Goal: Information Seeking & Learning: Learn about a topic

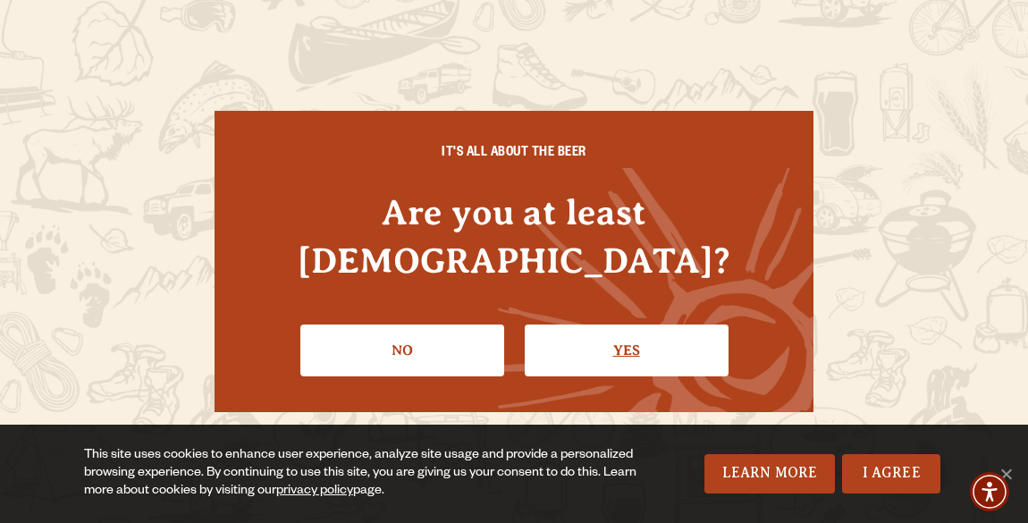
click at [551, 327] on link "Yes" at bounding box center [627, 351] width 204 height 52
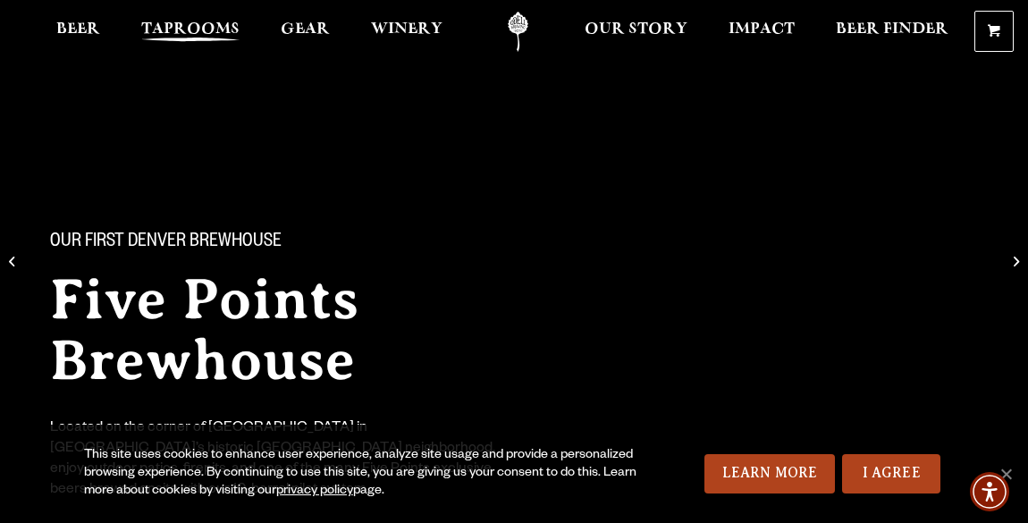
click at [165, 27] on span "Taprooms" at bounding box center [190, 29] width 98 height 14
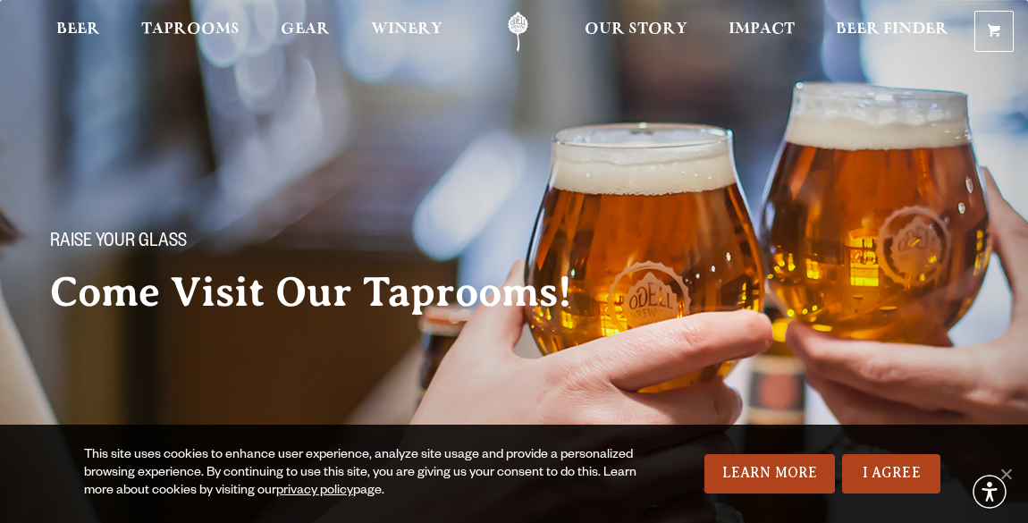
scroll to position [12, 0]
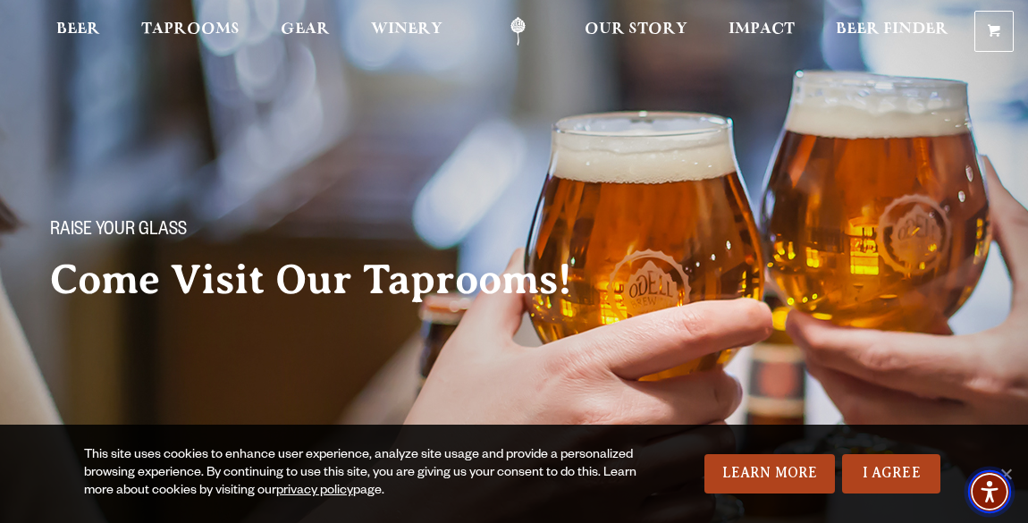
click at [1010, 468] on span "Accessibility Menu" at bounding box center [989, 491] width 63 height 63
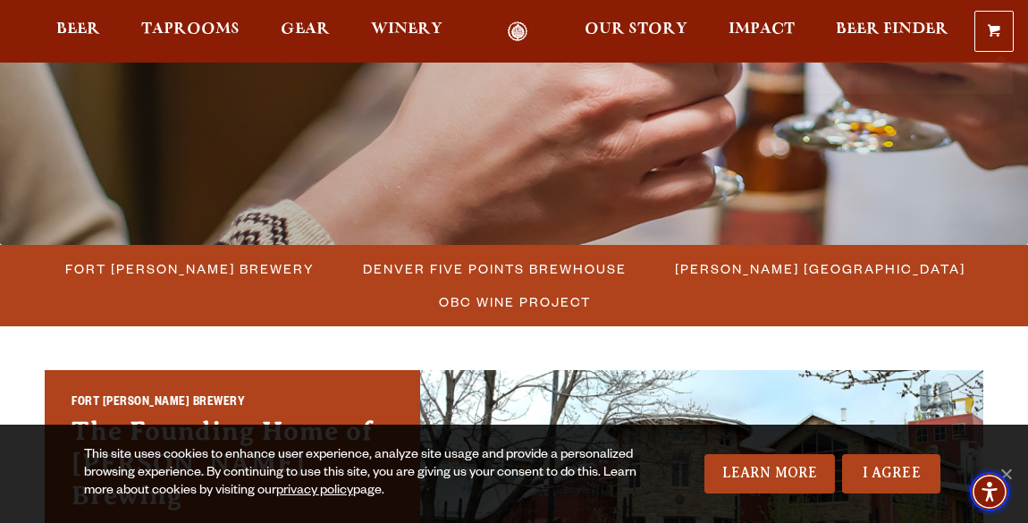
scroll to position [377, 0]
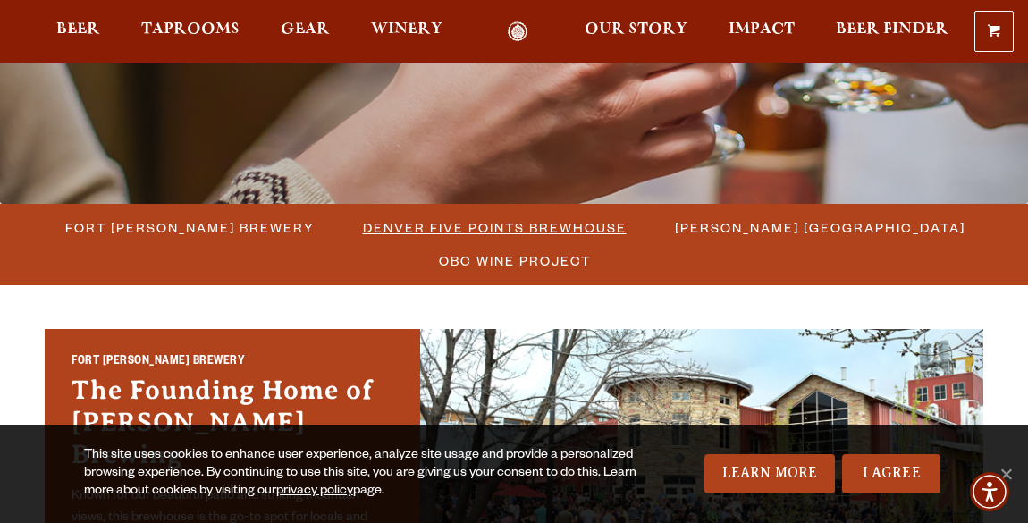
click at [564, 223] on span "Denver Five Points Brewhouse" at bounding box center [495, 228] width 264 height 26
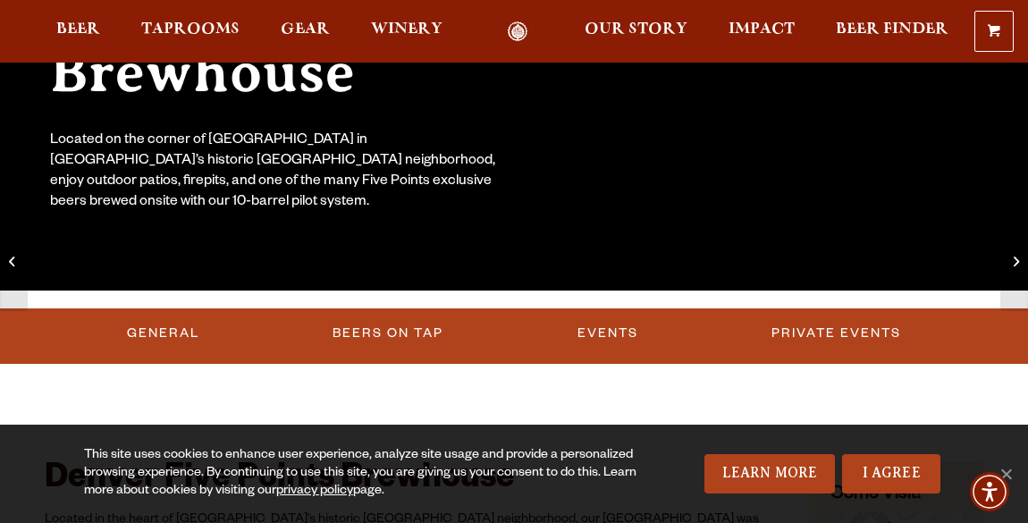
scroll to position [316, 1]
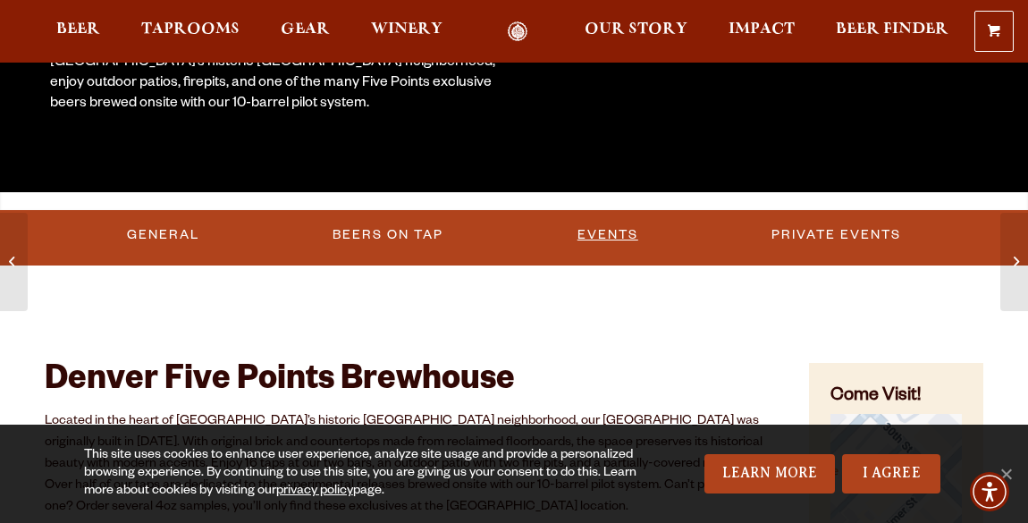
click at [591, 226] on link "Events" at bounding box center [607, 235] width 75 height 41
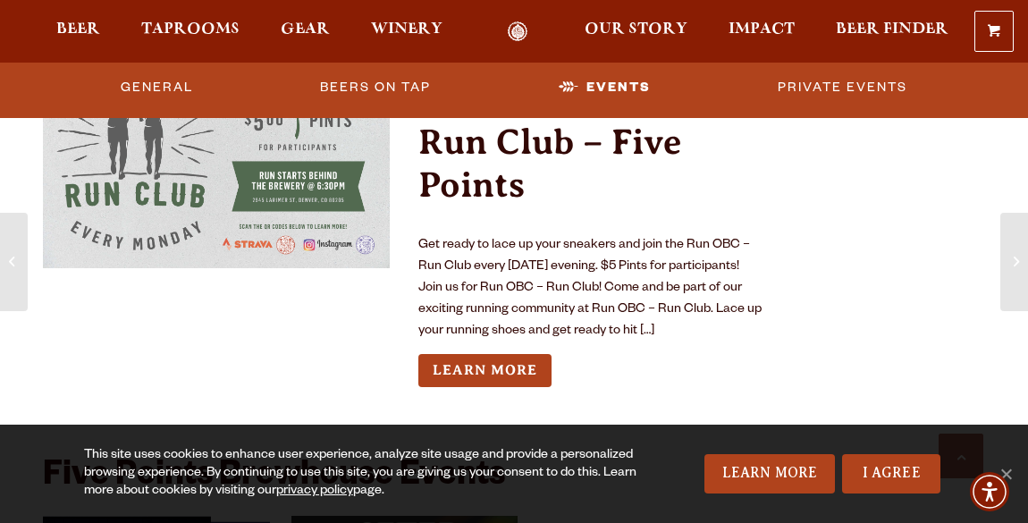
scroll to position [4932, 0]
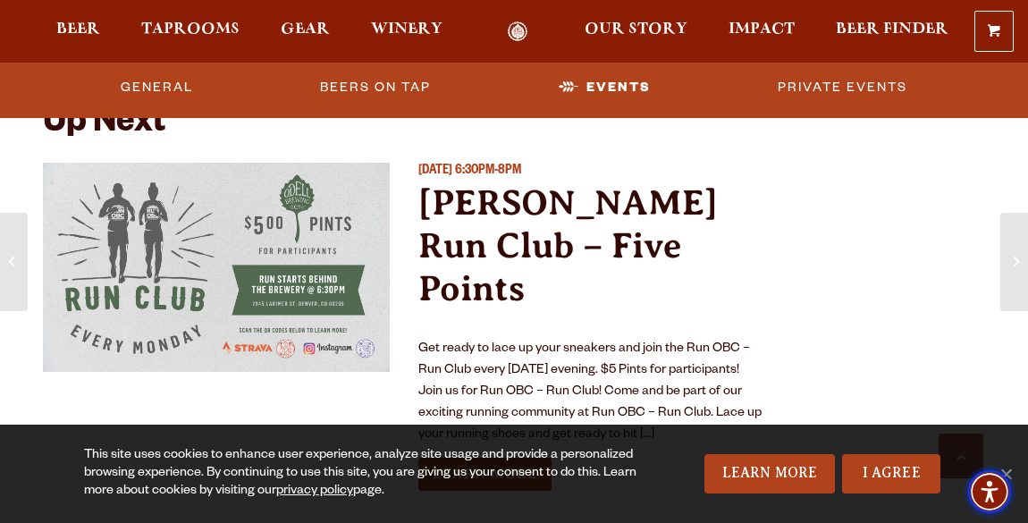
click at [1007, 471] on img "Accessibility Menu" at bounding box center [989, 491] width 43 height 43
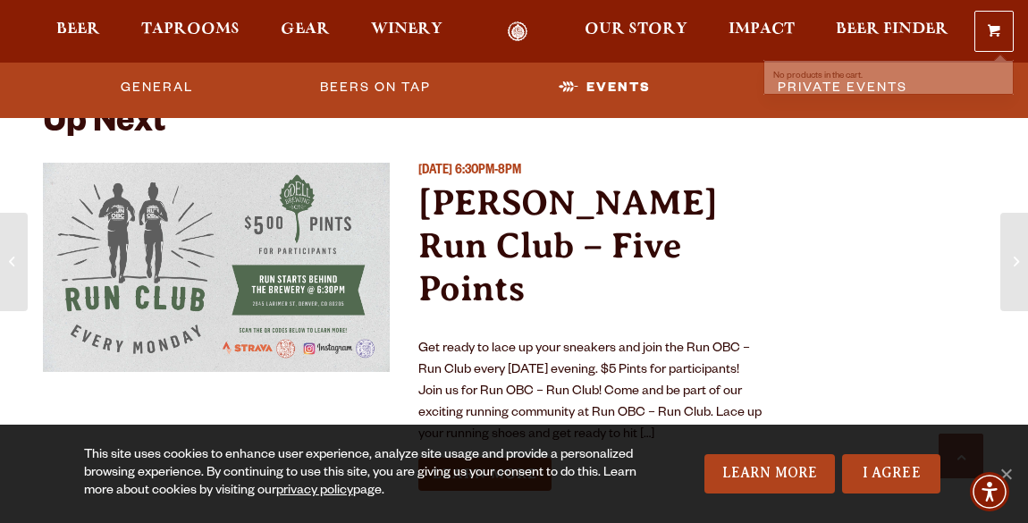
click at [605, 339] on p "Get ready to lace up your sneakers and join the Run OBC – Run Club every Monday…" at bounding box center [591, 392] width 347 height 107
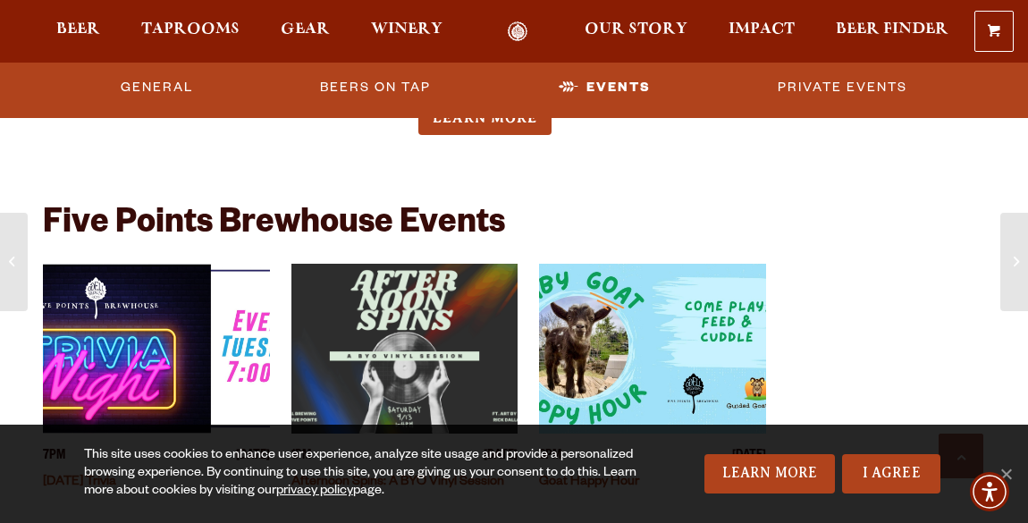
scroll to position [5350, 0]
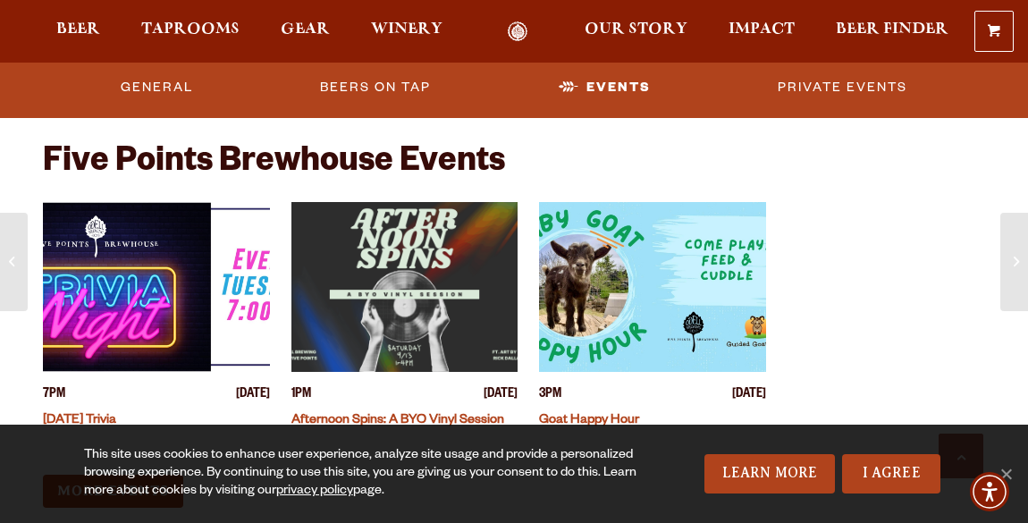
click at [250, 292] on img "View event details" at bounding box center [156, 287] width 227 height 170
